Goal: Task Accomplishment & Management: Use online tool/utility

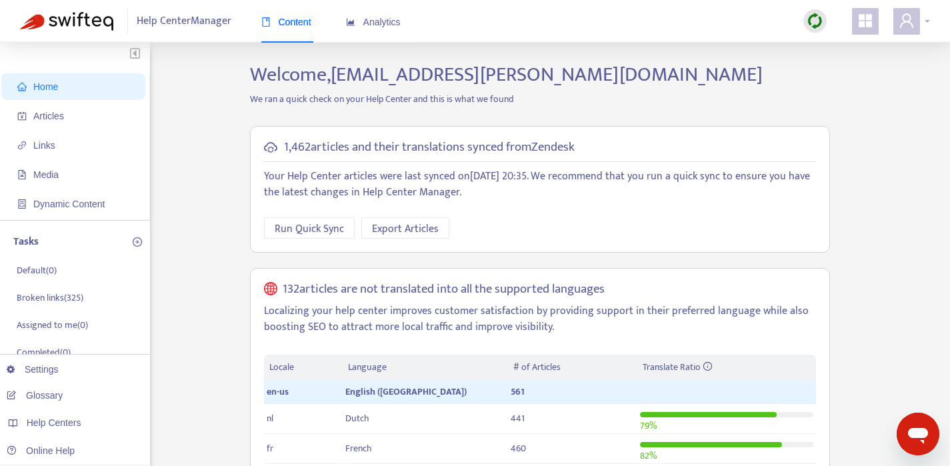
click at [915, 18] on span at bounding box center [906, 21] width 27 height 27
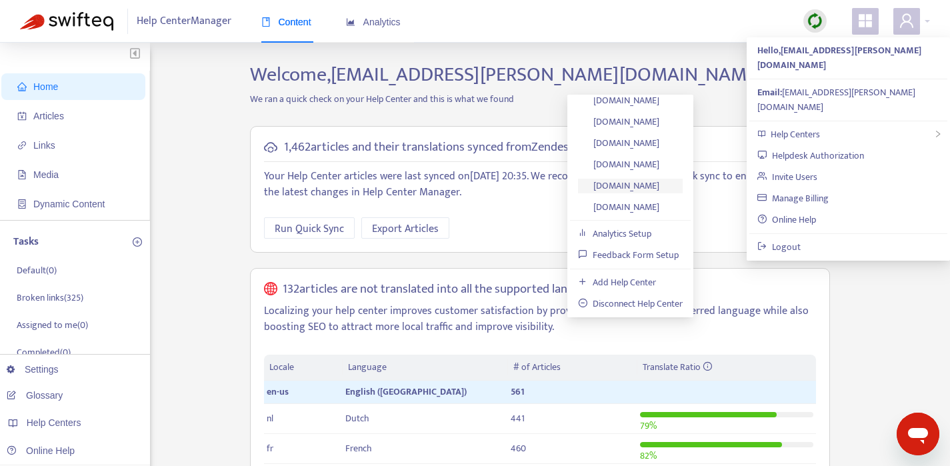
scroll to position [29, 0]
click at [643, 187] on link "[DOMAIN_NAME]" at bounding box center [618, 184] width 81 height 15
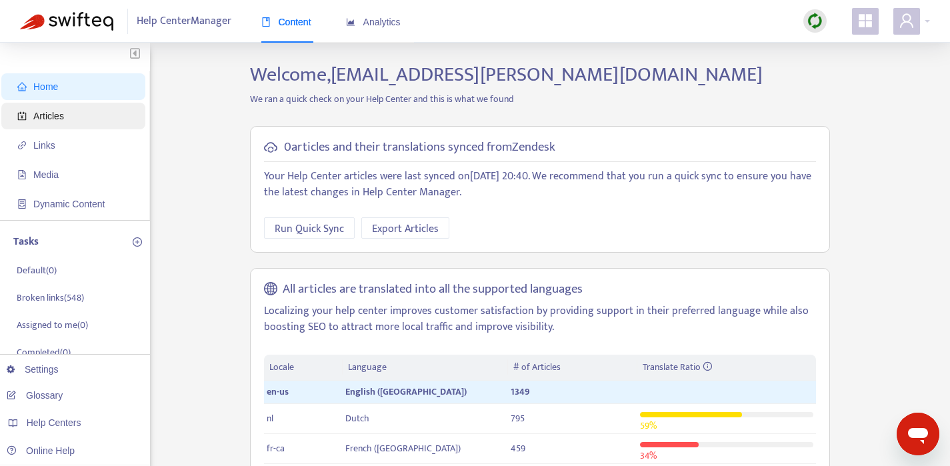
click at [69, 117] on span "Articles" at bounding box center [75, 116] width 117 height 27
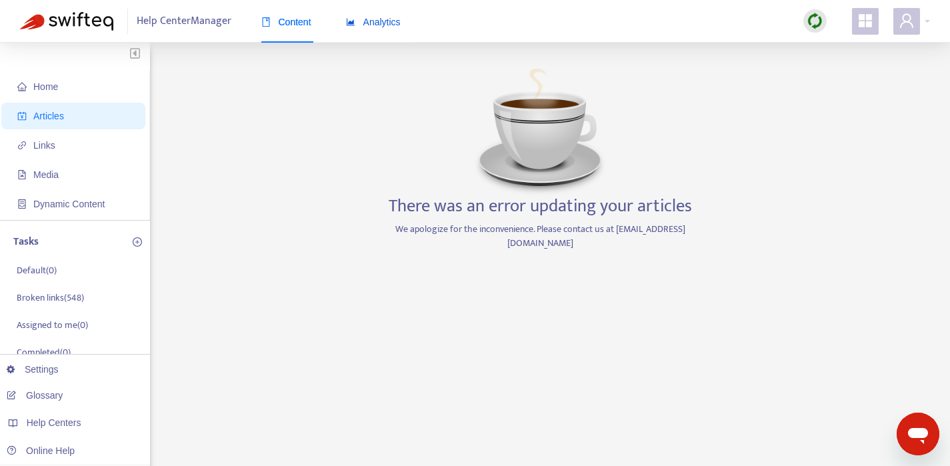
click at [379, 25] on span "Analytics" at bounding box center [373, 22] width 55 height 11
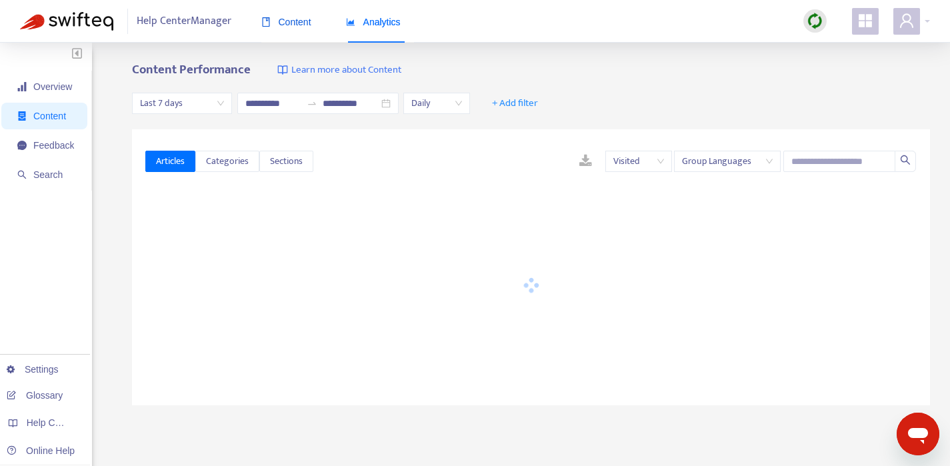
click at [298, 27] on div "Content" at bounding box center [286, 22] width 50 height 15
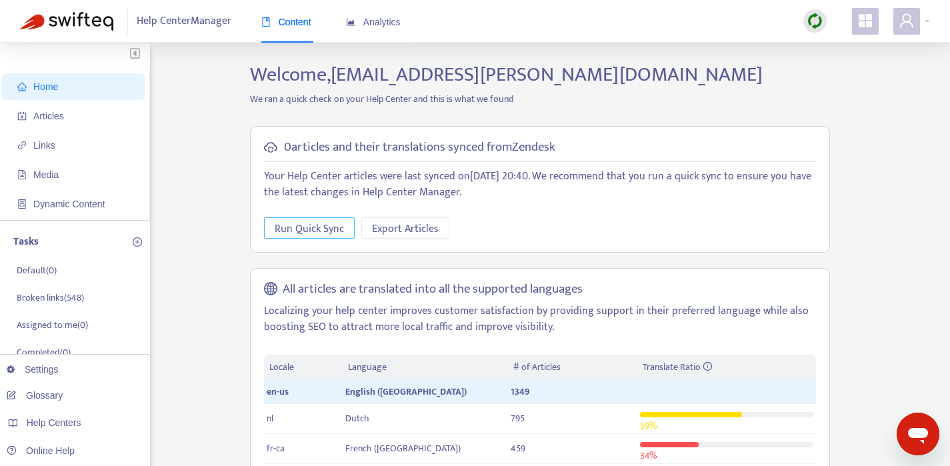
click at [301, 222] on span "Run Quick Sync" at bounding box center [309, 229] width 69 height 17
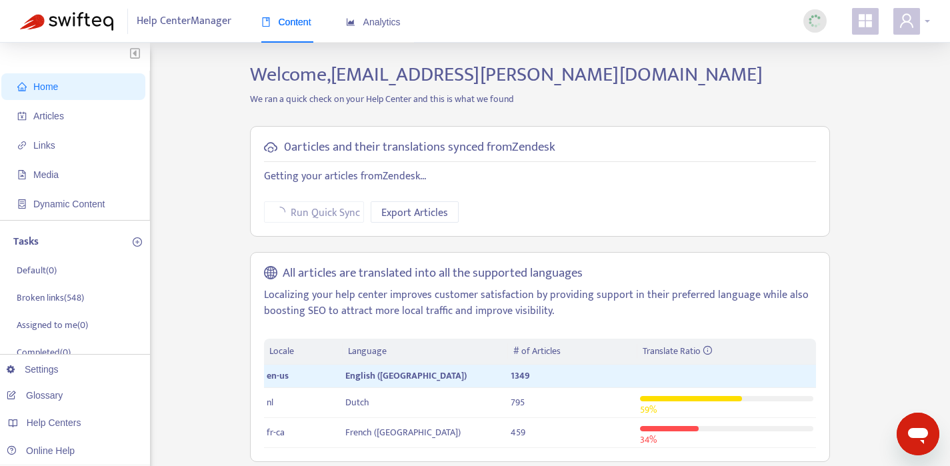
click at [918, 23] on span at bounding box center [906, 21] width 27 height 27
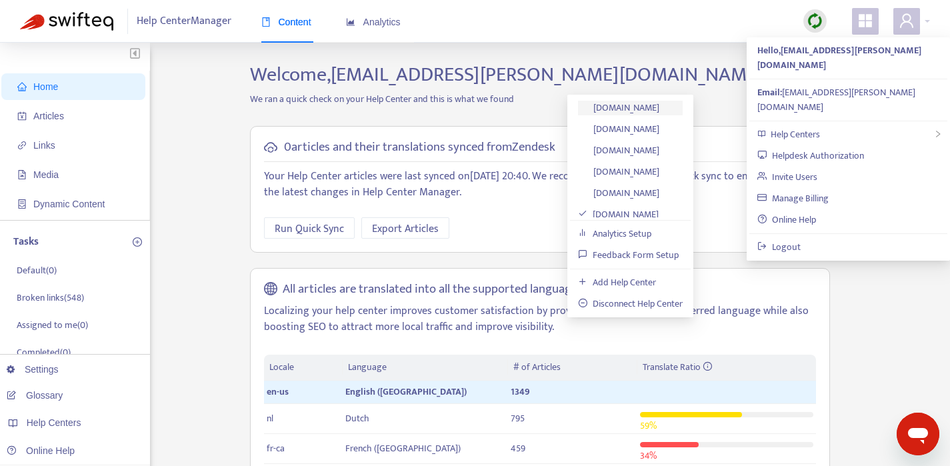
click at [627, 110] on link "[DOMAIN_NAME]" at bounding box center [618, 107] width 81 height 15
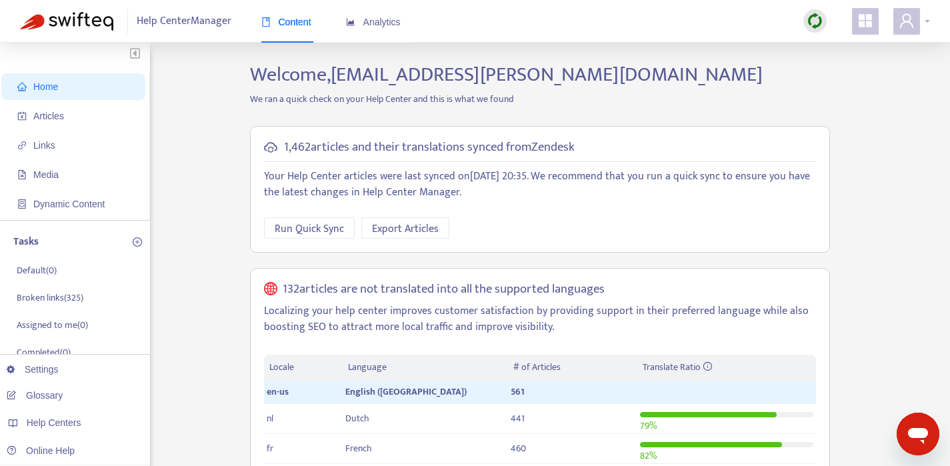
click at [918, 24] on span at bounding box center [906, 21] width 27 height 27
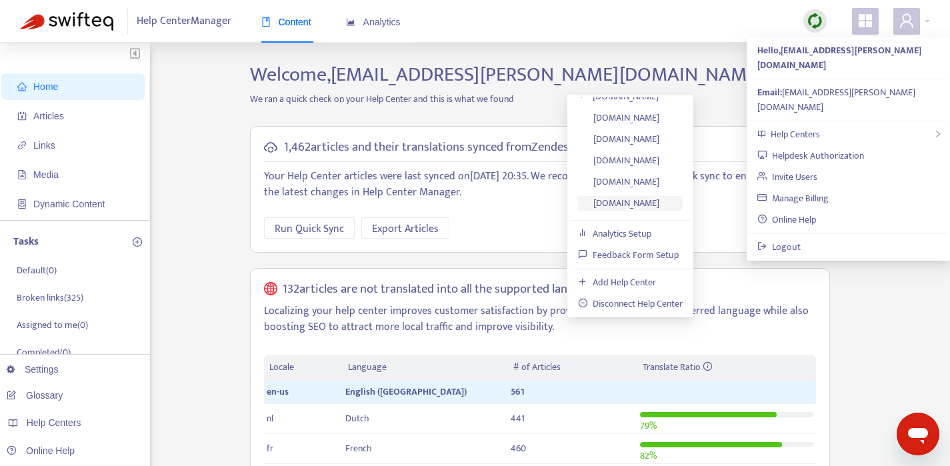
scroll to position [29, 0]
click at [619, 187] on link "[DOMAIN_NAME]" at bounding box center [618, 184] width 81 height 15
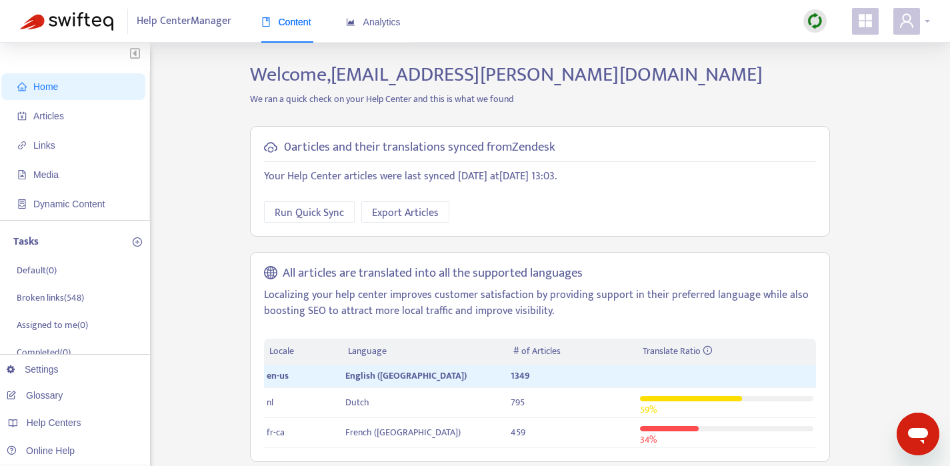
click at [914, 27] on icon "user" at bounding box center [907, 21] width 16 height 16
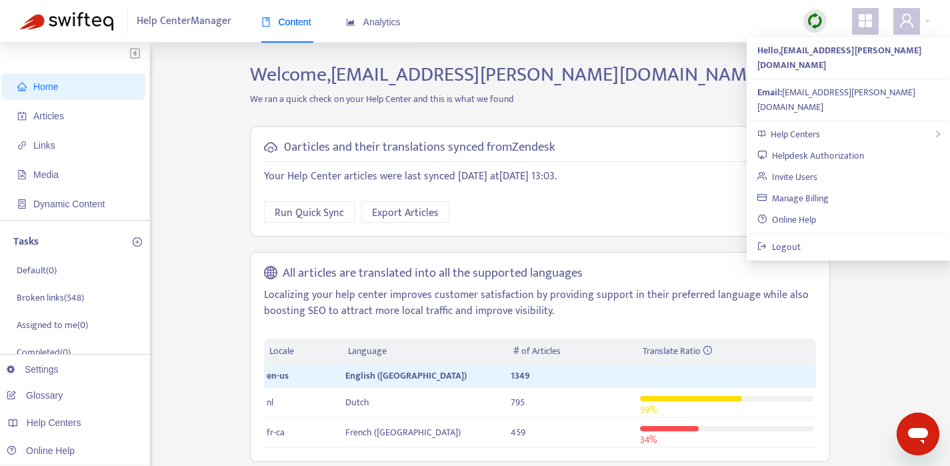
click at [302, 224] on div "0 articles and their translations synced from Zendesk Your Help Center articles…" at bounding box center [540, 181] width 580 height 111
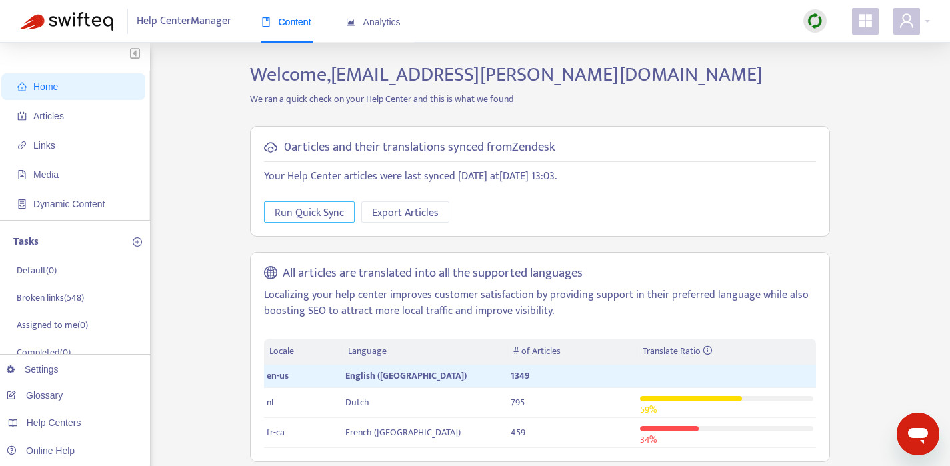
click at [298, 217] on span "Run Quick Sync" at bounding box center [309, 213] width 69 height 17
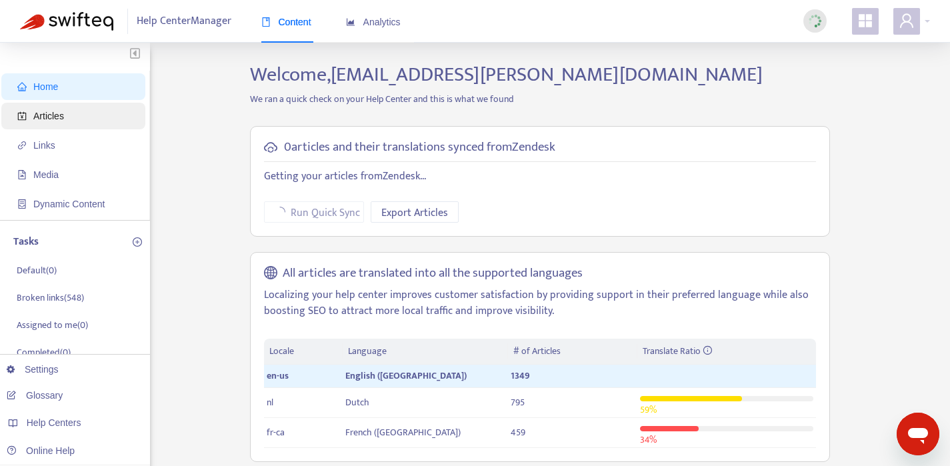
click at [56, 114] on span "Articles" at bounding box center [48, 116] width 31 height 11
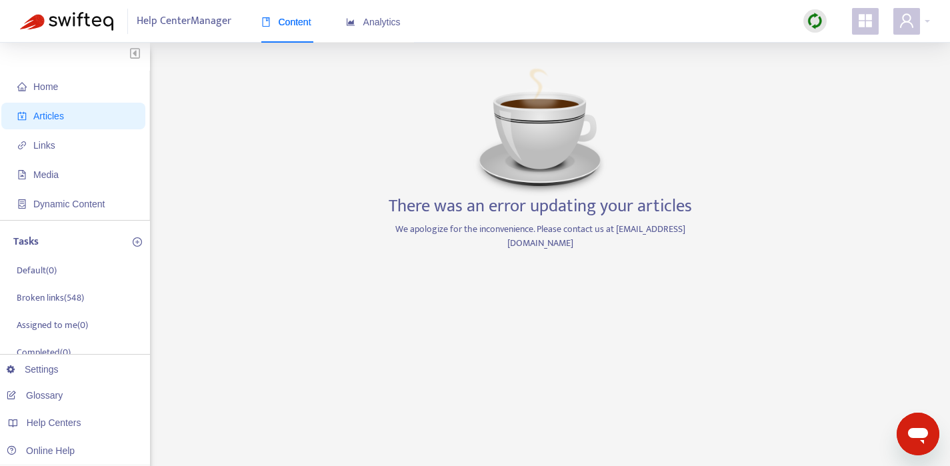
drag, startPoint x: 811, startPoint y: 281, endPoint x: 721, endPoint y: 258, distance: 93.5
click at [811, 281] on div "Home Articles Links Media Dynamic Content Tasks Default ( 0 ) Broken links ( 54…" at bounding box center [475, 453] width 910 height 780
drag, startPoint x: 667, startPoint y: 235, endPoint x: 608, endPoint y: 233, distance: 59.4
click at [608, 233] on div "Home Articles Links Media Dynamic Content Tasks Default ( 0 ) Broken links ( 54…" at bounding box center [475, 453] width 910 height 780
copy p "[EMAIL_ADDRESS][DOMAIN_NAME]"
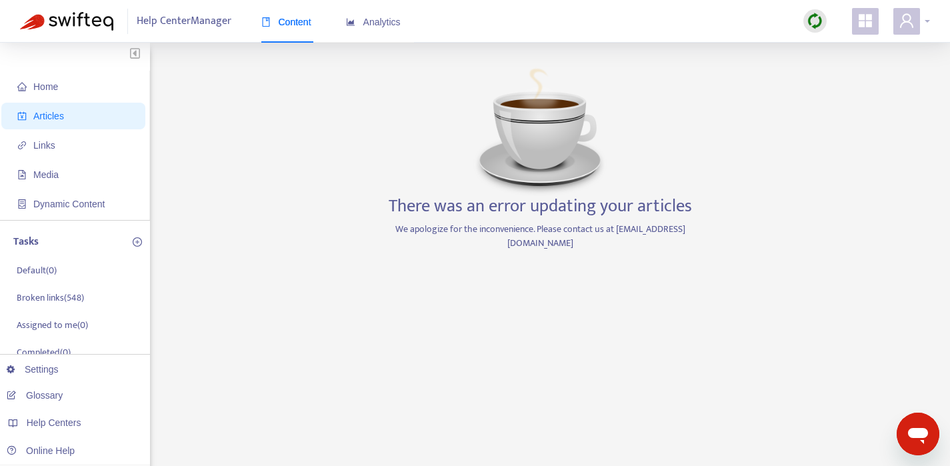
click at [917, 14] on span at bounding box center [906, 21] width 27 height 27
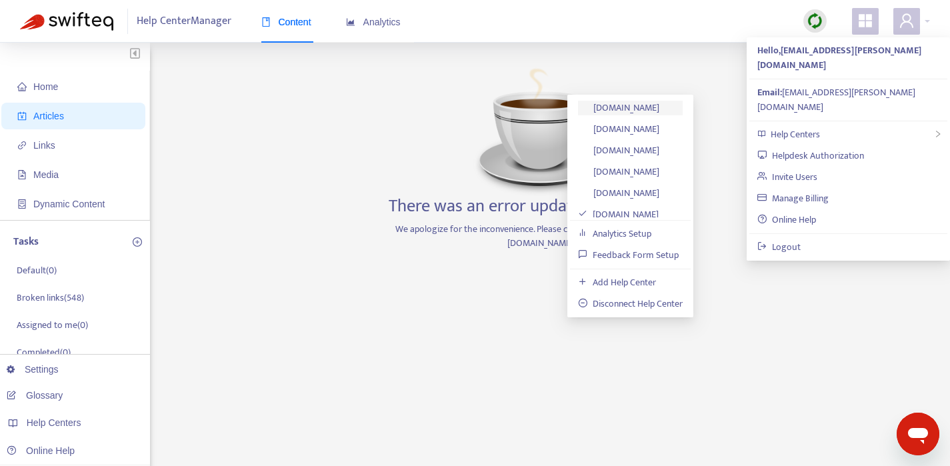
click at [659, 115] on link "[DOMAIN_NAME]" at bounding box center [618, 107] width 81 height 15
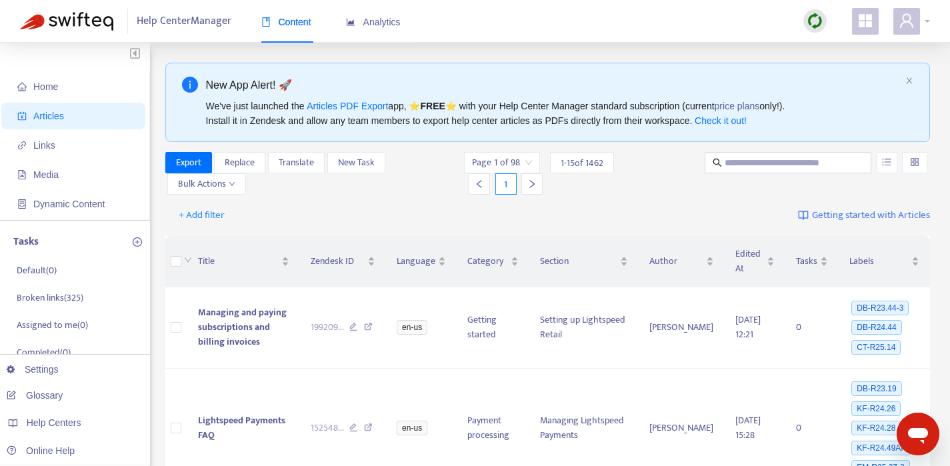
click at [919, 24] on span at bounding box center [906, 21] width 27 height 27
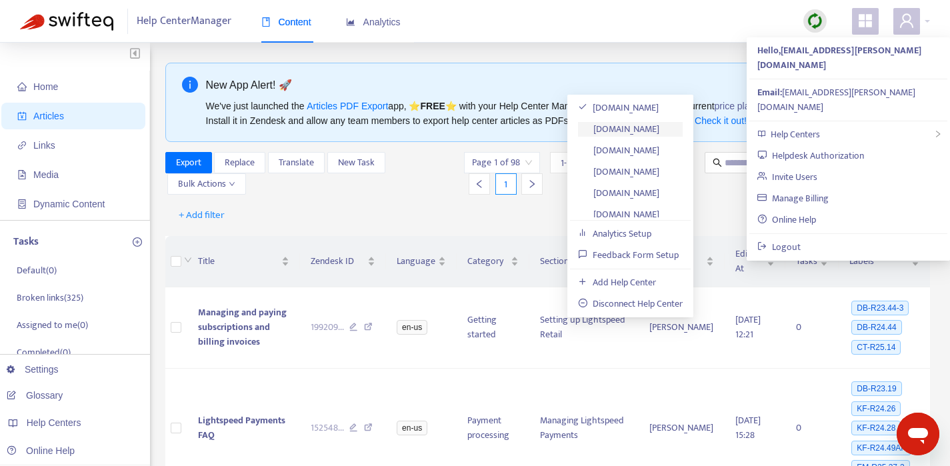
click at [621, 125] on link "[DOMAIN_NAME]" at bounding box center [618, 128] width 81 height 15
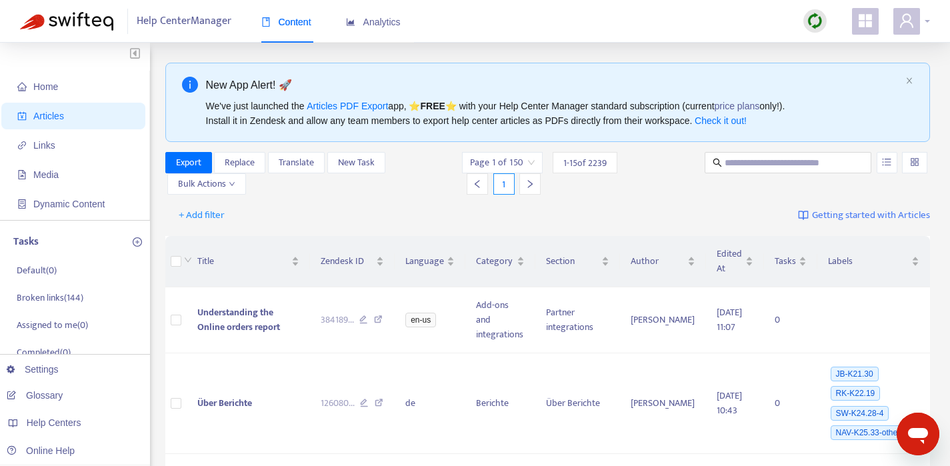
click at [918, 27] on span at bounding box center [906, 21] width 27 height 27
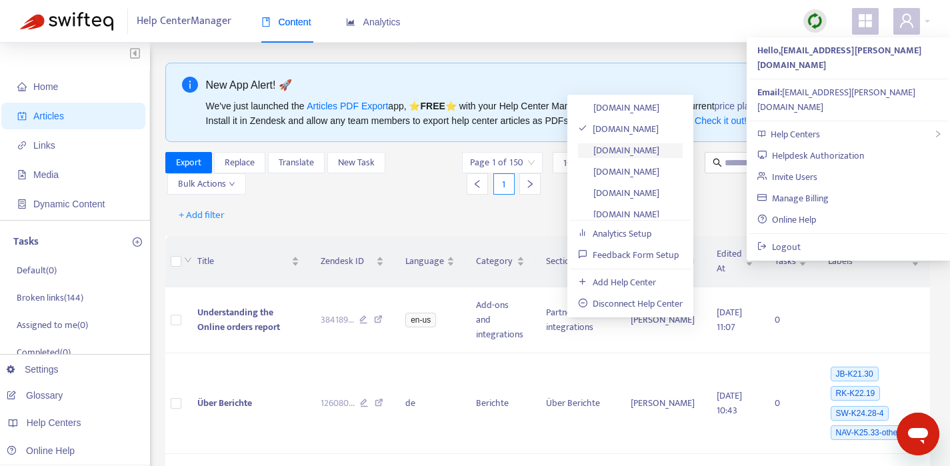
click at [643, 157] on link "[DOMAIN_NAME]" at bounding box center [618, 150] width 81 height 15
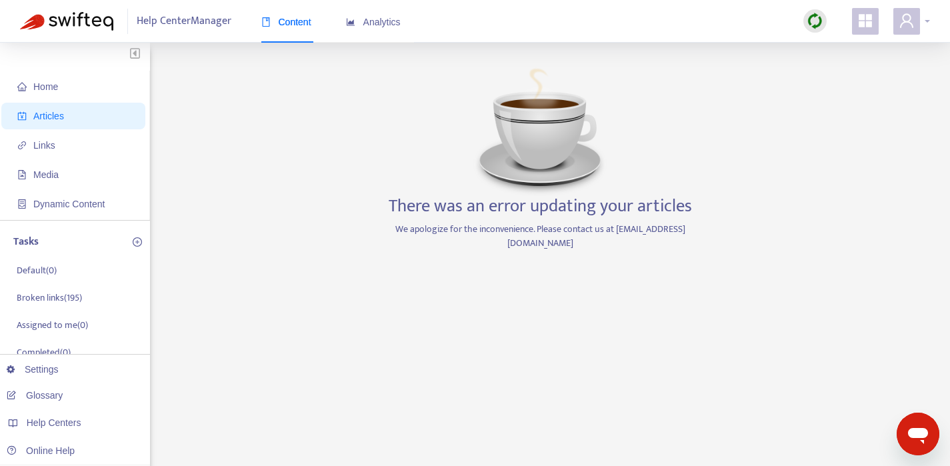
click at [918, 23] on span at bounding box center [906, 21] width 27 height 27
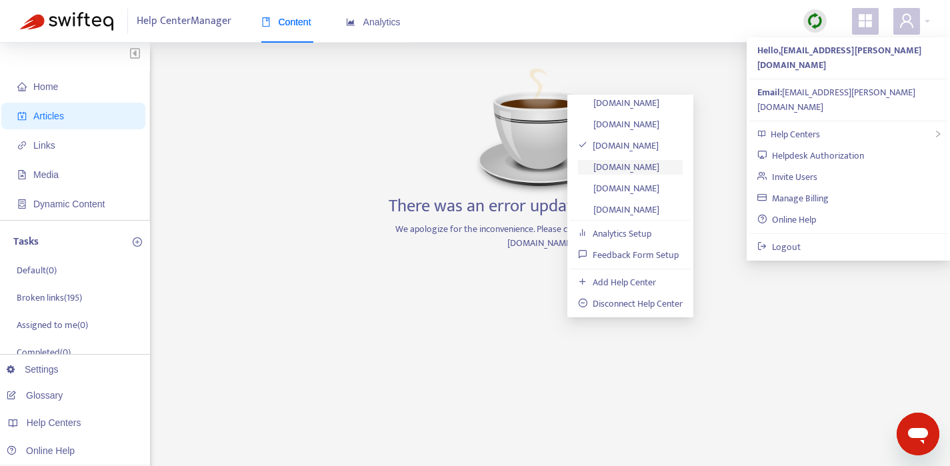
scroll to position [5, 0]
click at [659, 161] on link "[DOMAIN_NAME]" at bounding box center [618, 166] width 81 height 15
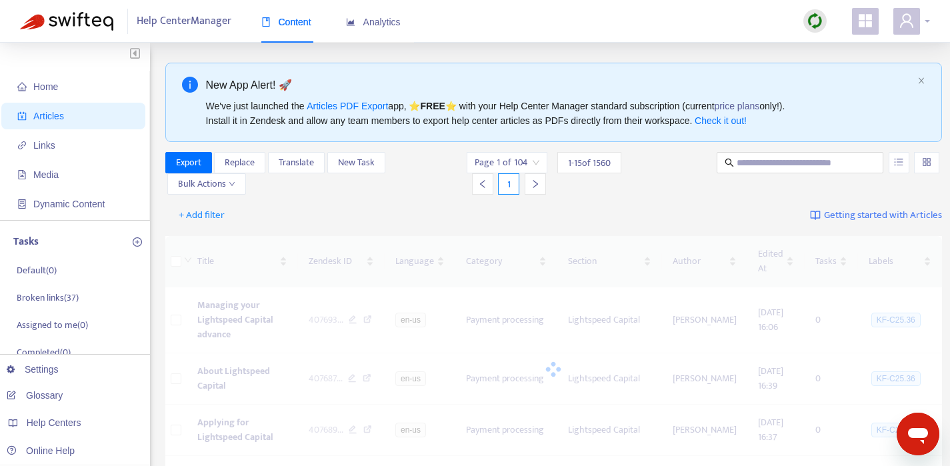
click at [910, 24] on icon "user" at bounding box center [906, 20] width 13 height 14
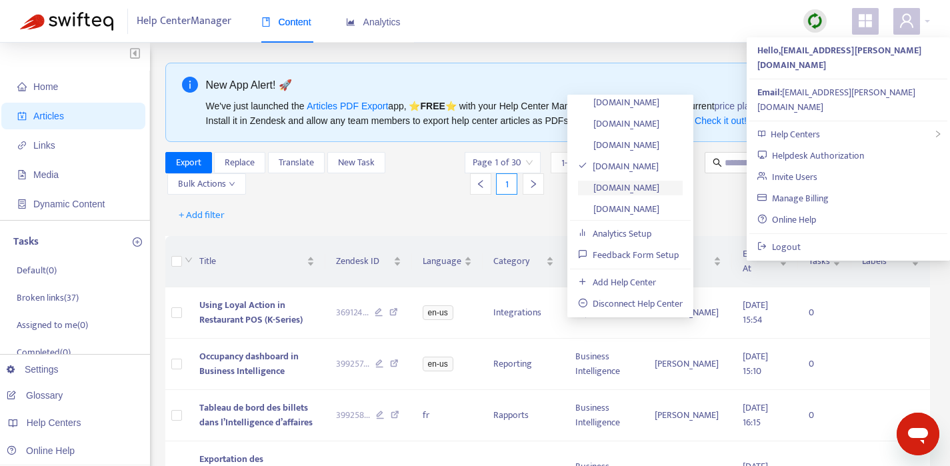
click at [649, 185] on link "[DOMAIN_NAME]" at bounding box center [618, 187] width 81 height 15
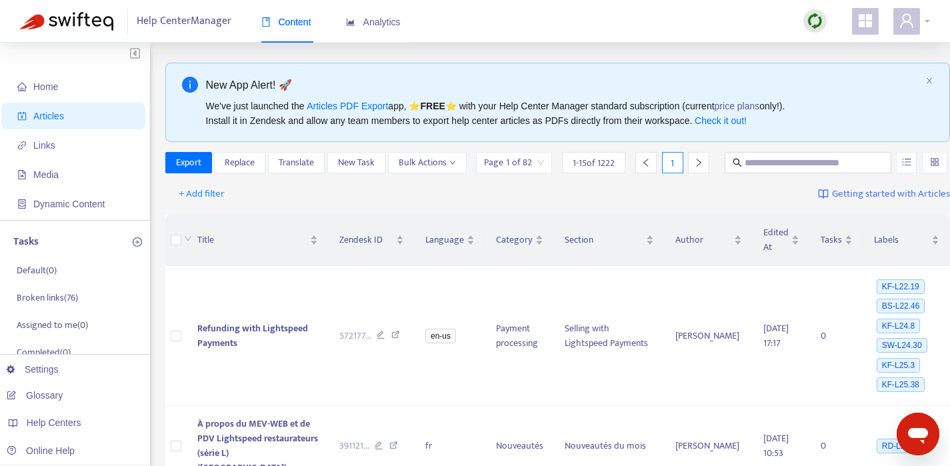
click at [915, 21] on span at bounding box center [906, 21] width 27 height 27
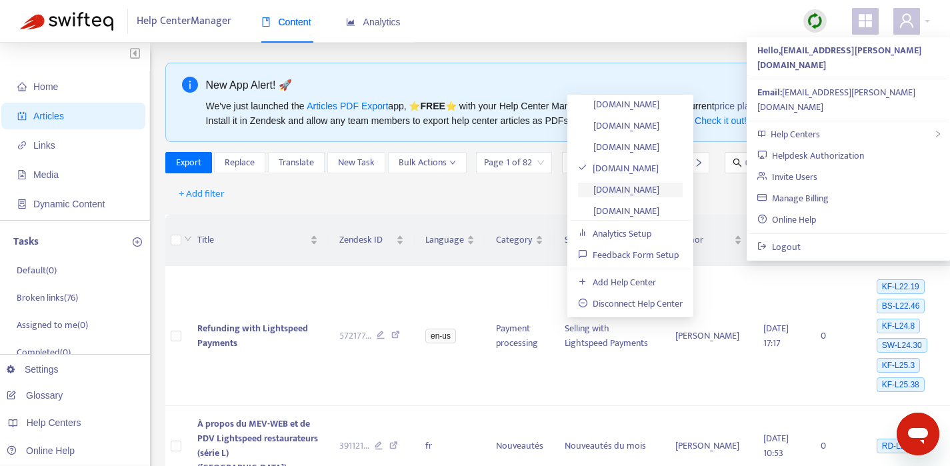
scroll to position [29, 0]
click at [659, 184] on link "[DOMAIN_NAME]" at bounding box center [618, 184] width 81 height 15
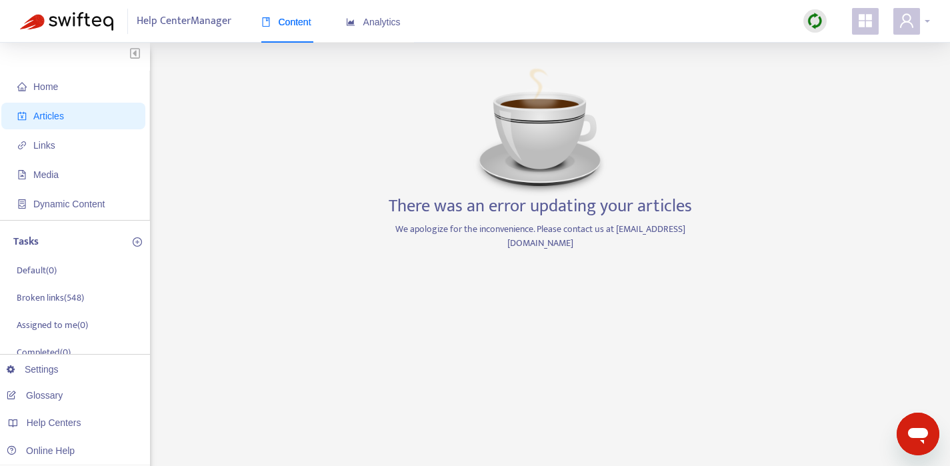
click at [913, 26] on icon "user" at bounding box center [907, 21] width 16 height 16
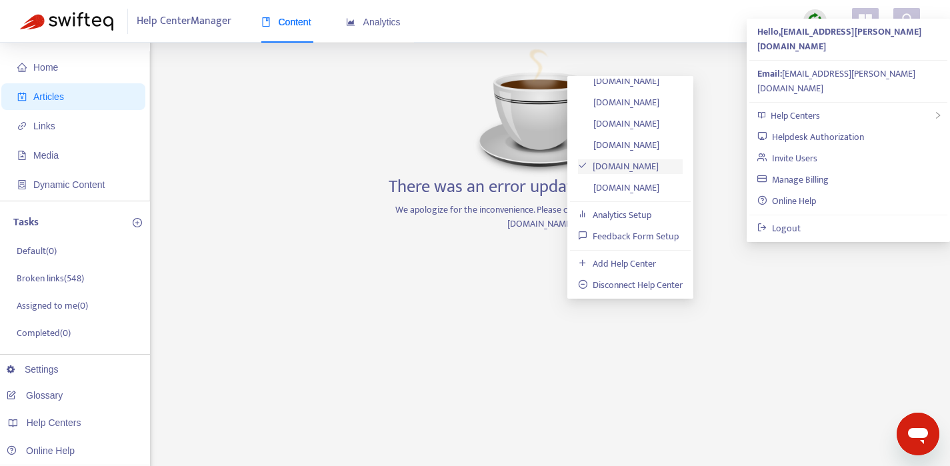
scroll to position [248, 0]
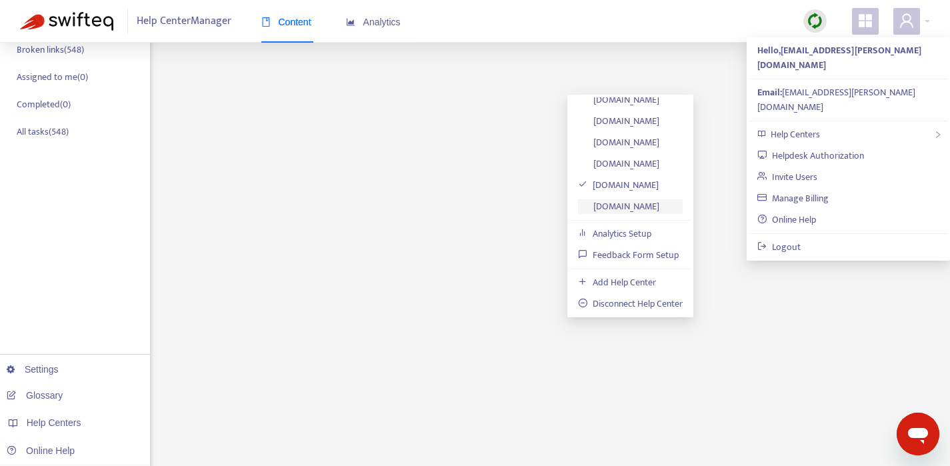
click at [633, 205] on link "[DOMAIN_NAME]" at bounding box center [618, 206] width 81 height 15
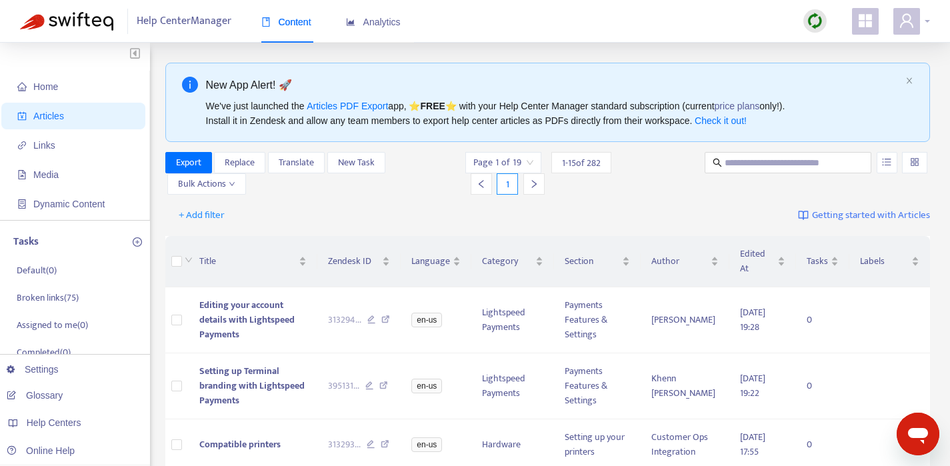
click at [906, 15] on icon "user" at bounding box center [906, 20] width 13 height 14
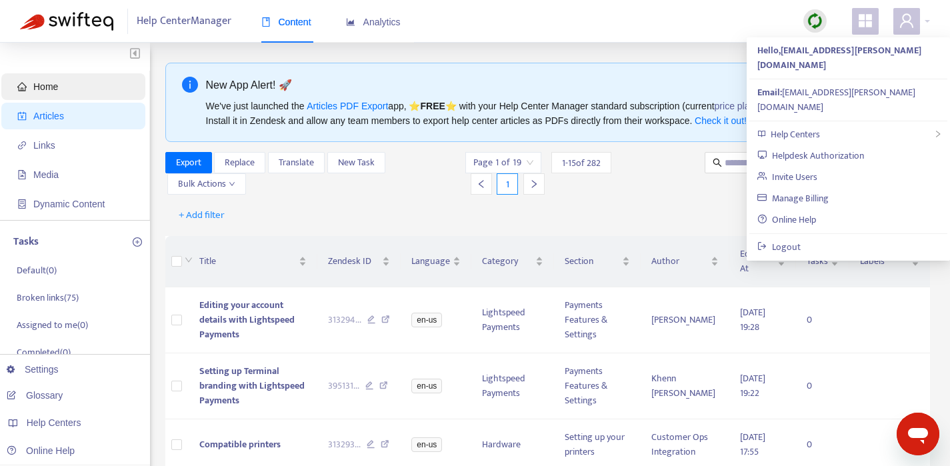
drag, startPoint x: 74, startPoint y: 67, endPoint x: 58, endPoint y: 79, distance: 20.0
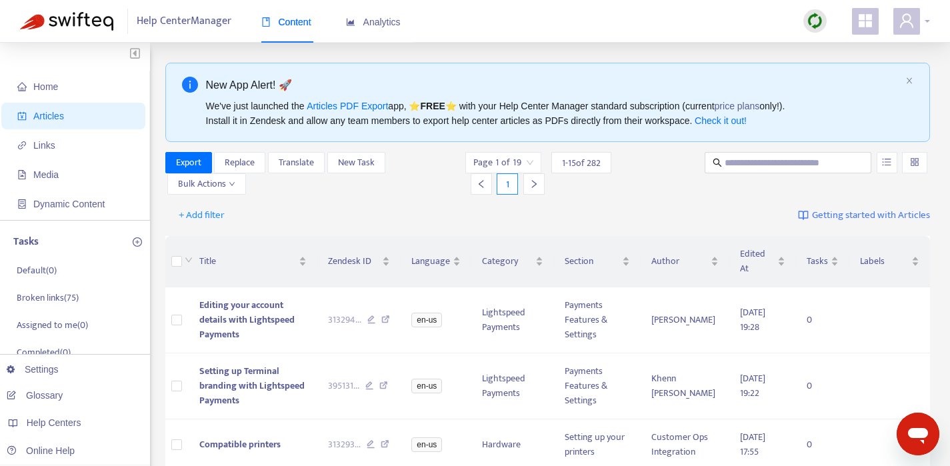
click at [913, 19] on icon "user" at bounding box center [907, 21] width 16 height 16
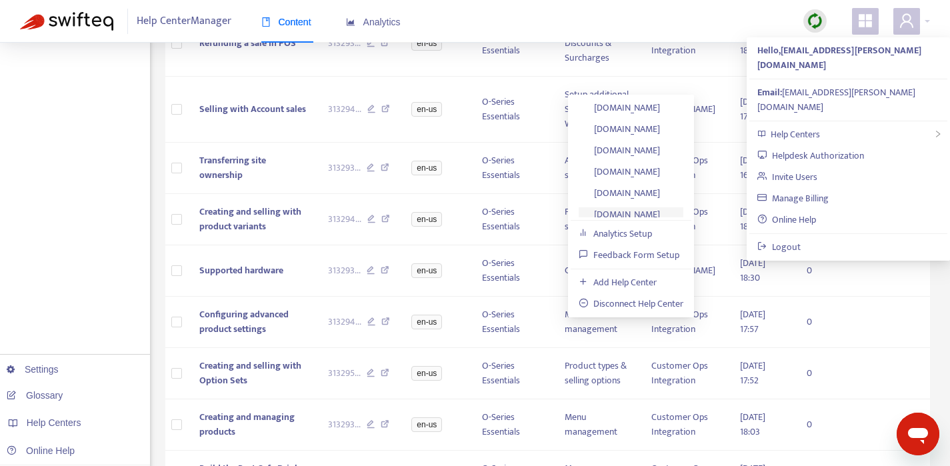
click at [629, 214] on link "[DOMAIN_NAME]" at bounding box center [619, 214] width 81 height 15
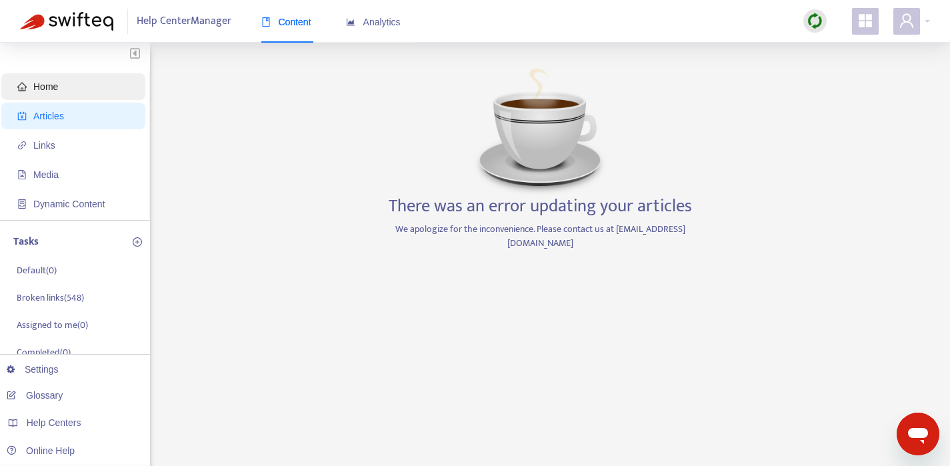
click at [41, 93] on span "Home" at bounding box center [75, 86] width 117 height 27
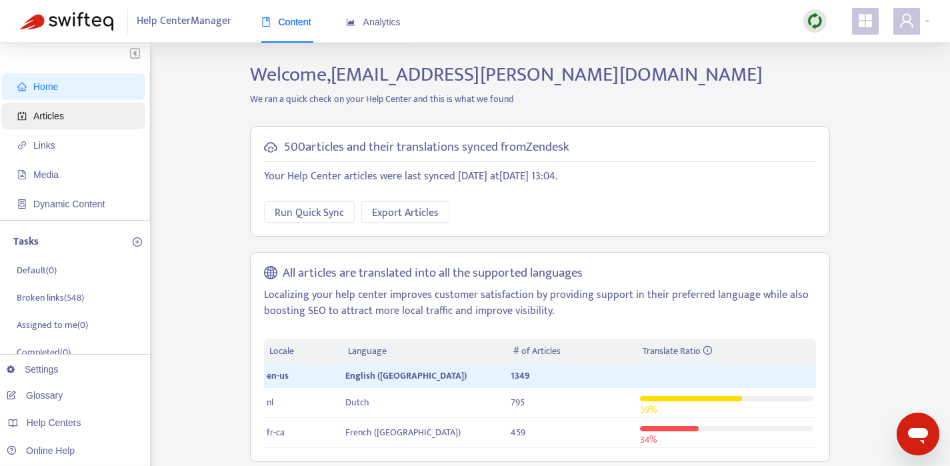
click at [50, 117] on span "Articles" at bounding box center [48, 116] width 31 height 11
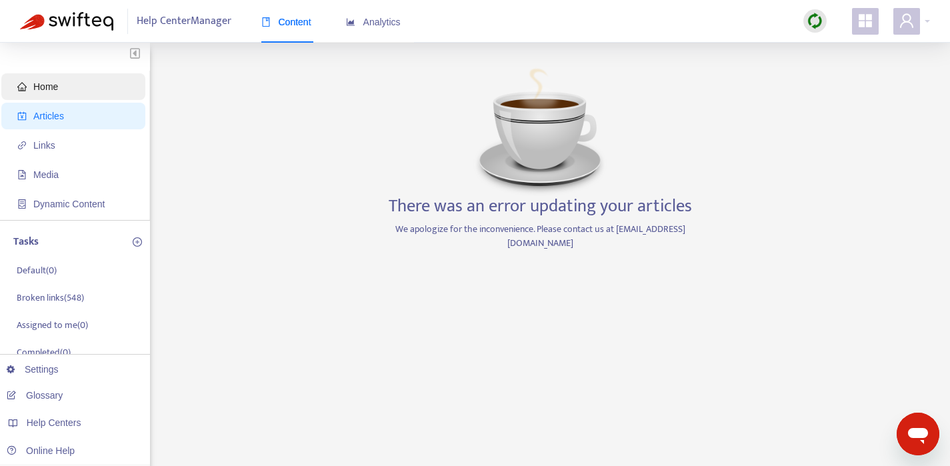
click at [51, 83] on span "Home" at bounding box center [45, 86] width 25 height 11
